Goal: Task Accomplishment & Management: Manage account settings

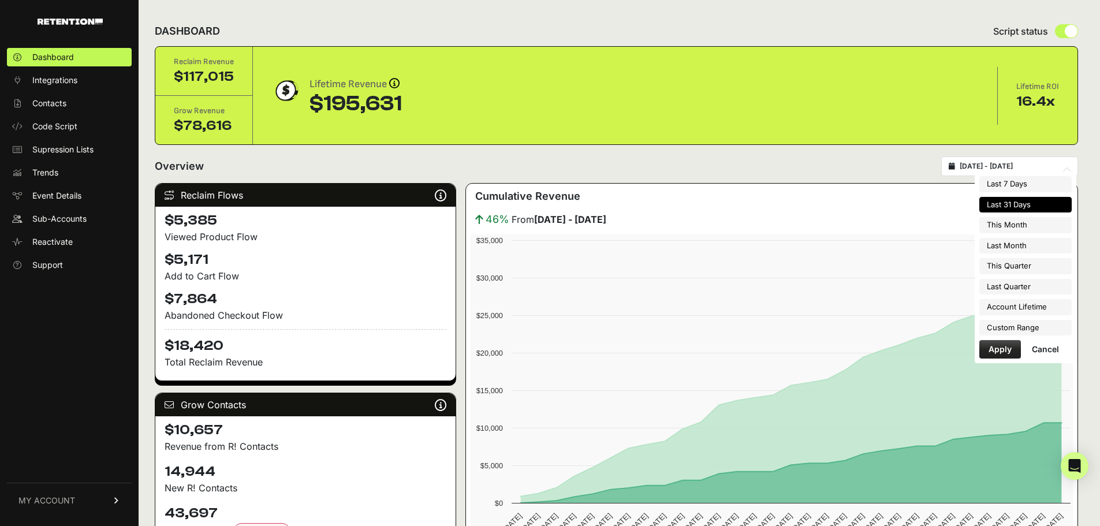
click at [1016, 167] on input "2025-08-04 - 2025-09-03" at bounding box center [1015, 166] width 111 height 9
click at [1036, 229] on li "This Month" at bounding box center [1025, 225] width 92 height 16
type input "2025-09-01 - 2025-09-30"
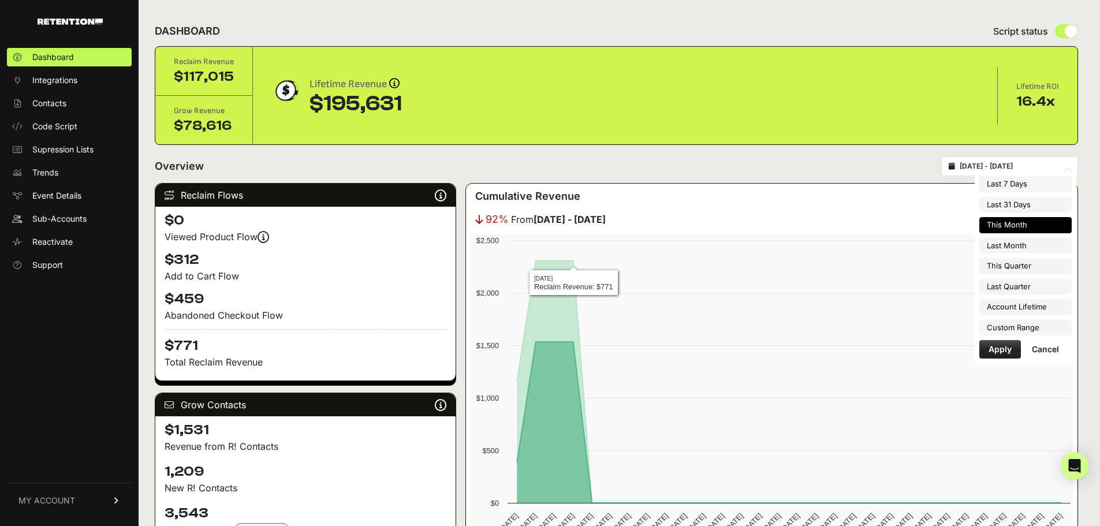
click at [987, 167] on input "[DATE] - [DATE]" at bounding box center [1015, 166] width 111 height 9
click at [1036, 251] on li "Last Month" at bounding box center [1025, 246] width 92 height 16
type input "[DATE] - [DATE]"
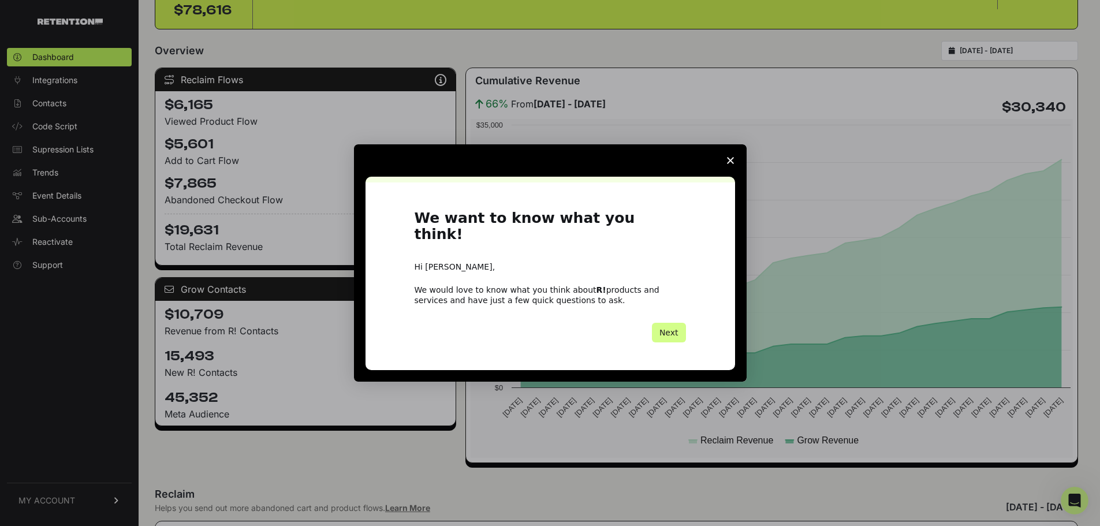
click at [726, 172] on span "Close survey" at bounding box center [730, 160] width 32 height 32
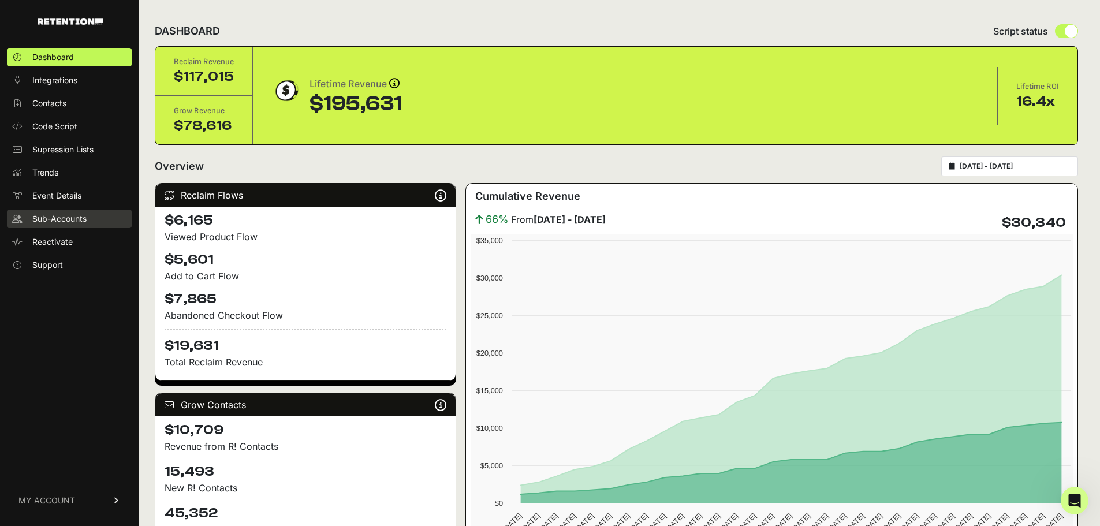
click at [53, 210] on link "Sub-Accounts" at bounding box center [69, 219] width 125 height 18
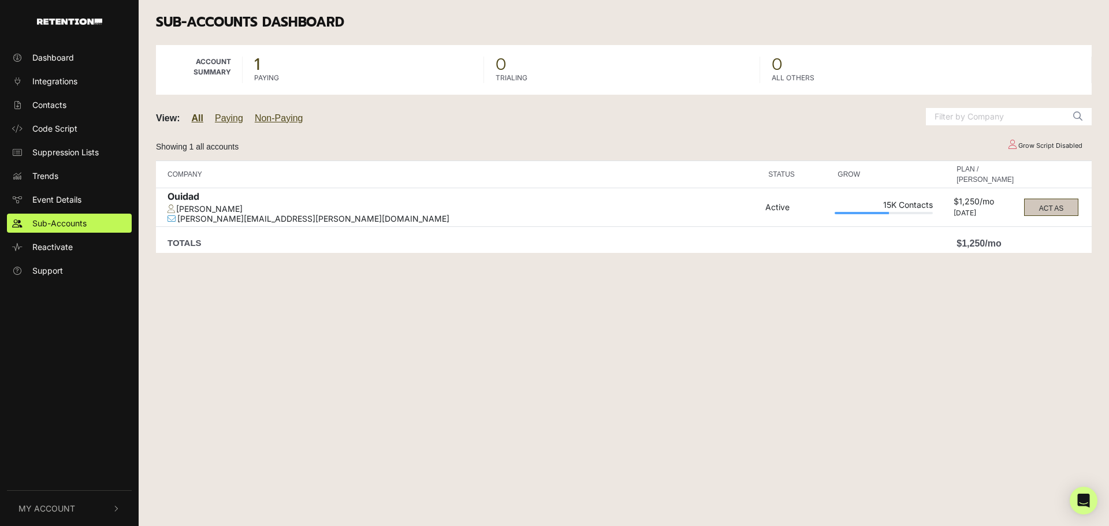
click at [1046, 206] on button "ACT AS" at bounding box center [1051, 207] width 54 height 17
